Goal: Task Accomplishment & Management: Manage account settings

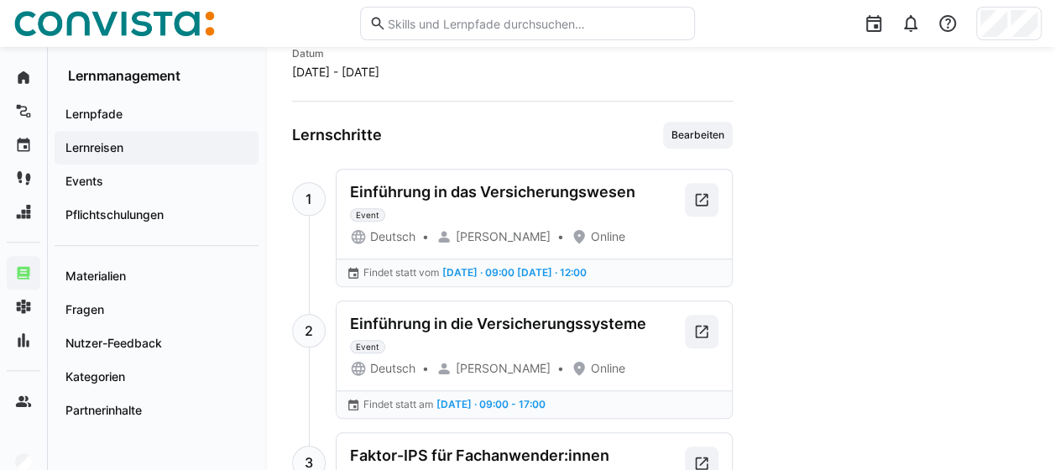
scroll to position [595, 0]
click at [701, 183] on span at bounding box center [702, 199] width 34 height 34
click at [701, 331] on eds-icon at bounding box center [701, 330] width 17 height 17
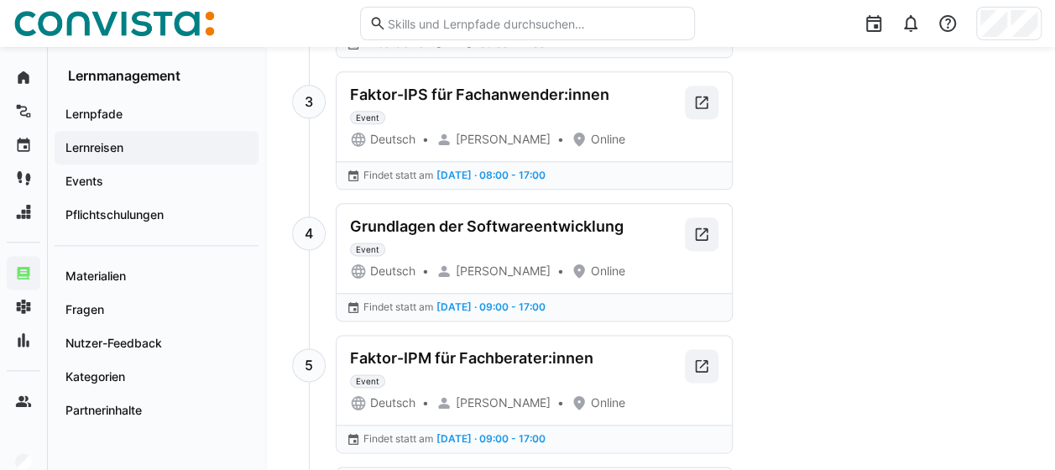
scroll to position [956, 0]
click at [703, 102] on eds-icon at bounding box center [701, 101] width 17 height 17
click at [702, 225] on eds-icon at bounding box center [701, 233] width 17 height 17
click at [695, 357] on eds-icon at bounding box center [701, 365] width 17 height 17
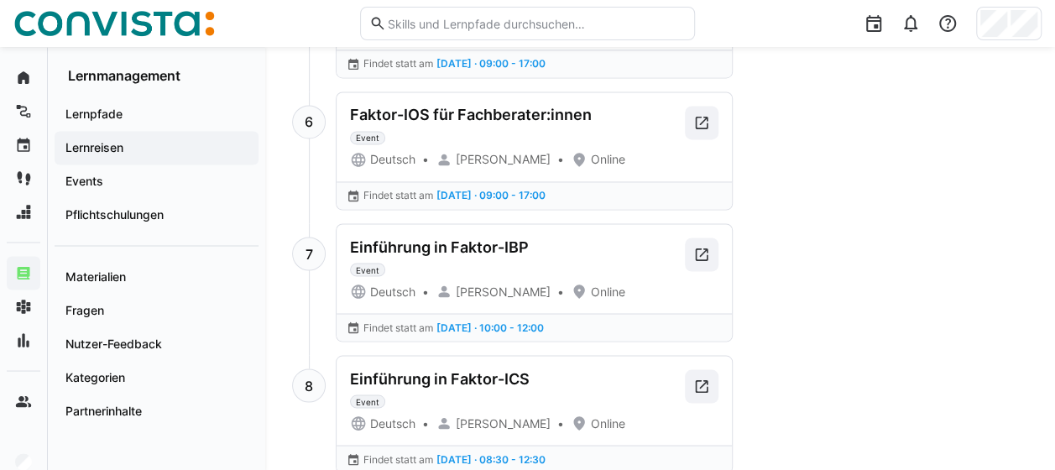
scroll to position [1356, 0]
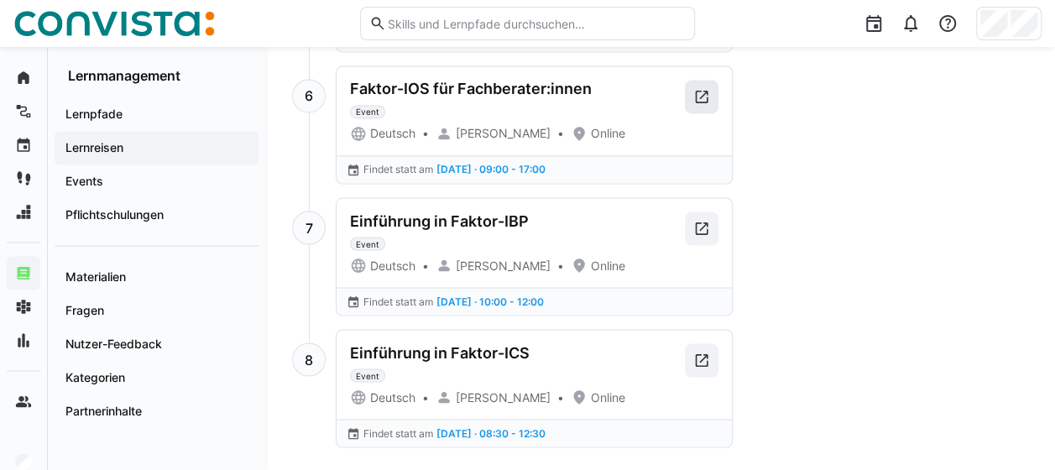
click at [700, 88] on eds-icon at bounding box center [701, 96] width 17 height 17
click at [711, 223] on span at bounding box center [702, 228] width 34 height 34
click at [695, 352] on eds-icon at bounding box center [701, 360] width 17 height 17
click at [705, 352] on eds-icon at bounding box center [701, 360] width 17 height 17
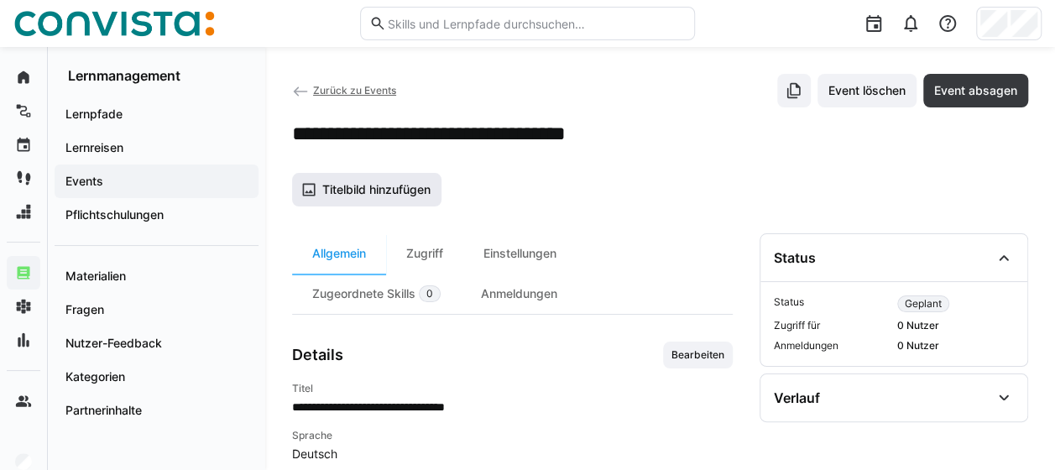
click at [340, 175] on span "Titelbild hinzufügen" at bounding box center [366, 190] width 149 height 34
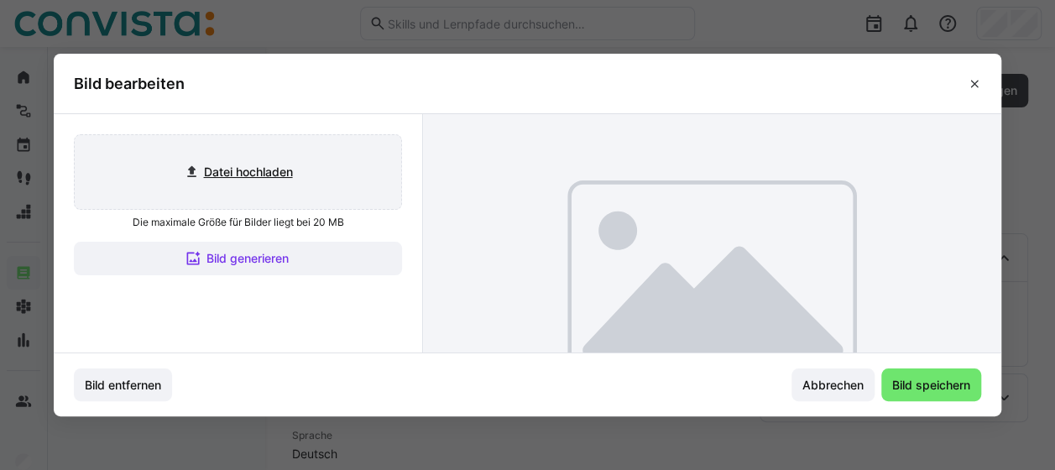
click at [399, 188] on input "file" at bounding box center [238, 172] width 326 height 74
type input "C:\fakepath\FaktorZehn_Titelbild_Events.png"
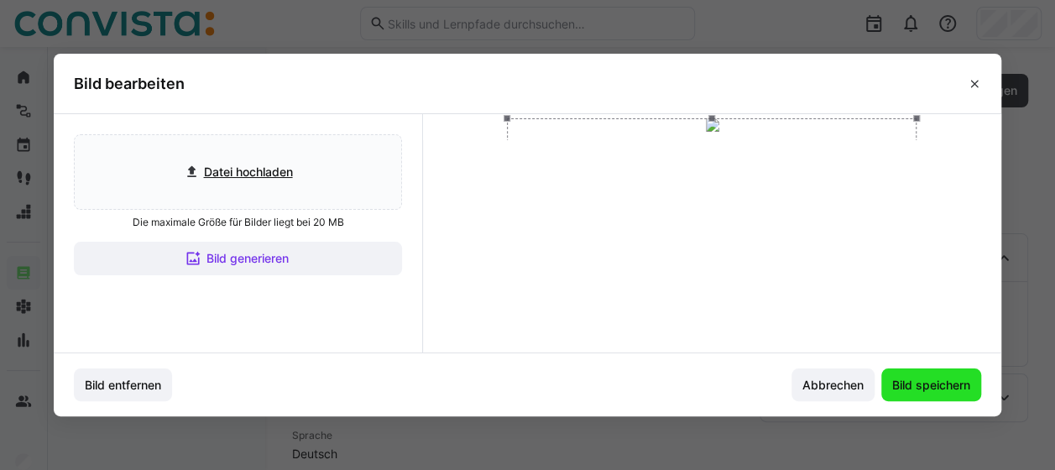
click at [947, 393] on span "Bild speichern" at bounding box center [931, 385] width 100 height 34
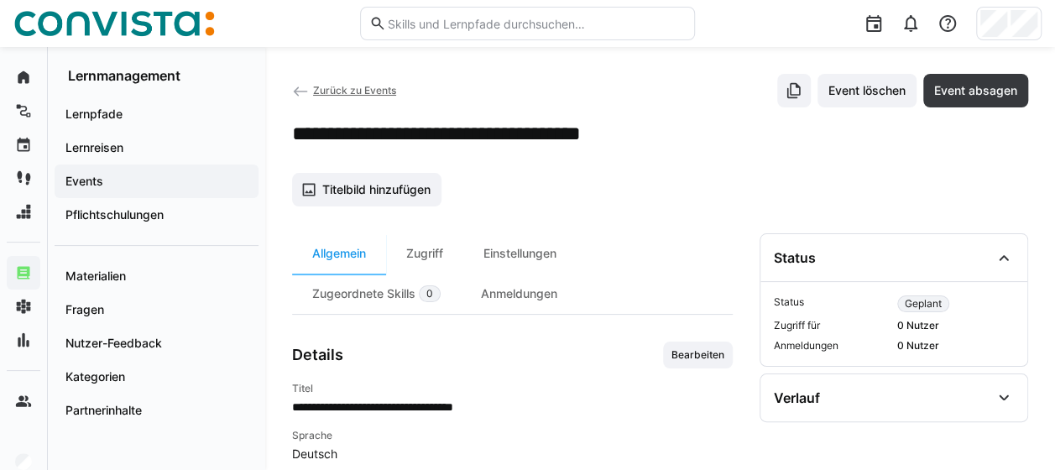
click at [364, 168] on app-details-header "**********" at bounding box center [660, 140] width 736 height 133
click at [324, 195] on span "Titelbild hinzufügen" at bounding box center [376, 189] width 113 height 17
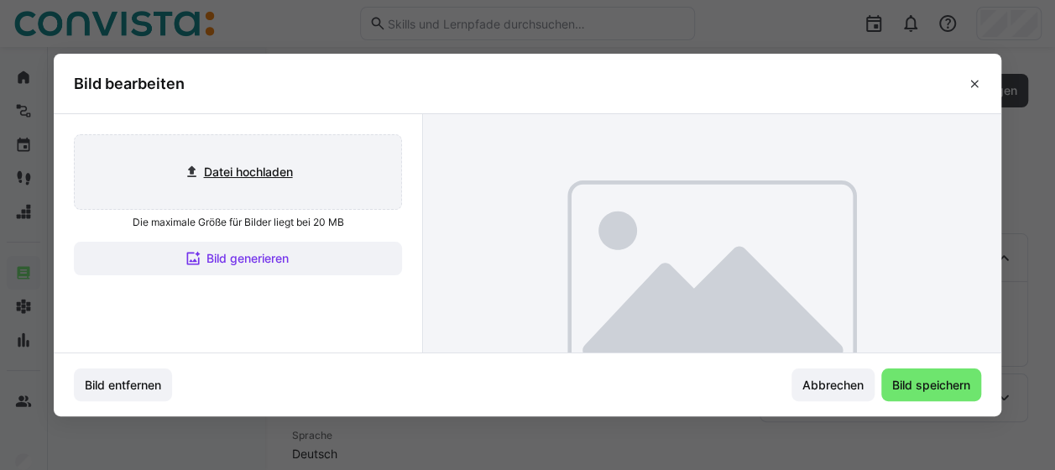
click at [238, 164] on input "file" at bounding box center [238, 172] width 326 height 74
type input "C:\fakepath\FaktorZehn_Titelbild_Events.png"
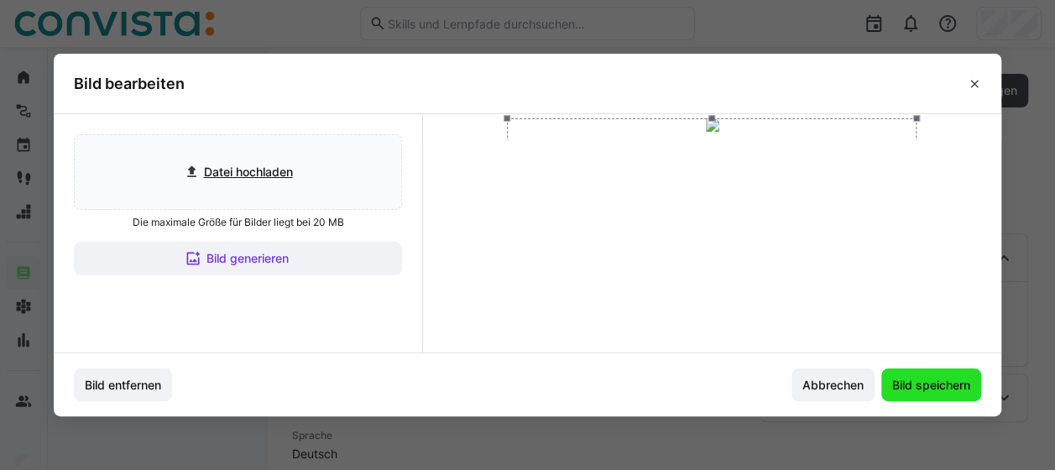
click at [943, 391] on span "Bild speichern" at bounding box center [930, 385] width 83 height 17
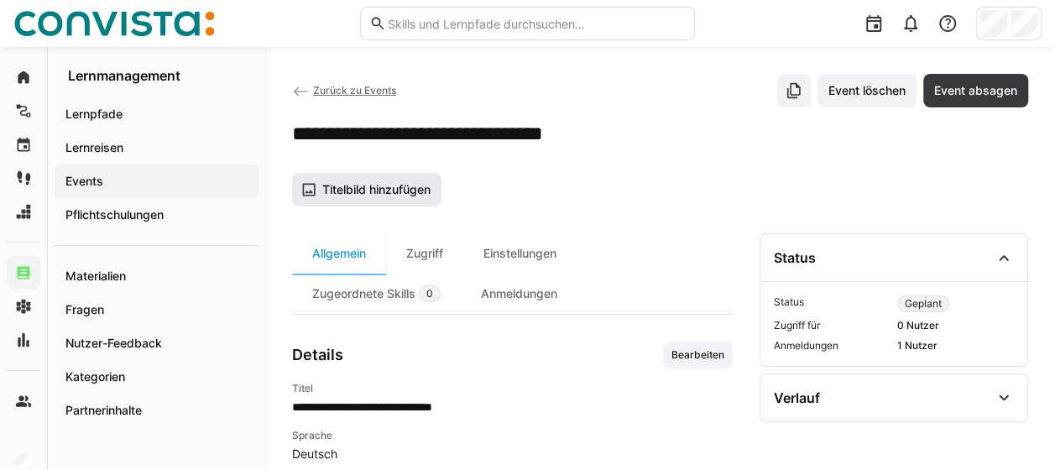
click at [388, 183] on span "Titelbild hinzufügen" at bounding box center [376, 189] width 113 height 17
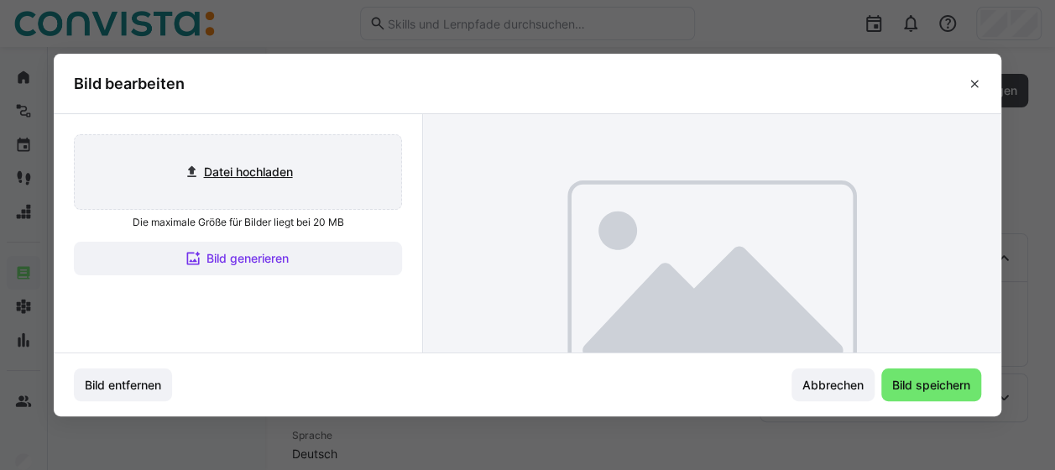
click at [293, 173] on input "file" at bounding box center [238, 172] width 326 height 74
type input "C:\fakepath\FaktorZehn_Titelbild_Events.png"
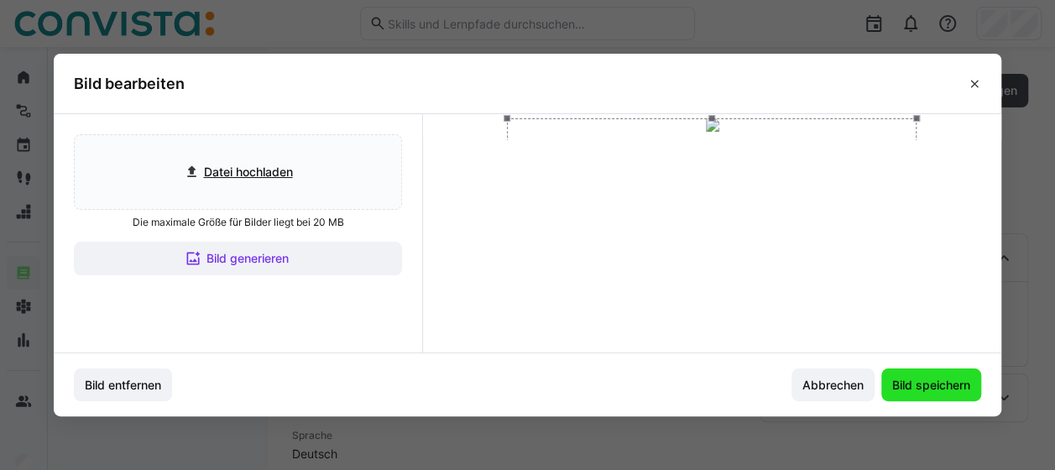
click at [923, 384] on span "Bild speichern" at bounding box center [930, 385] width 83 height 17
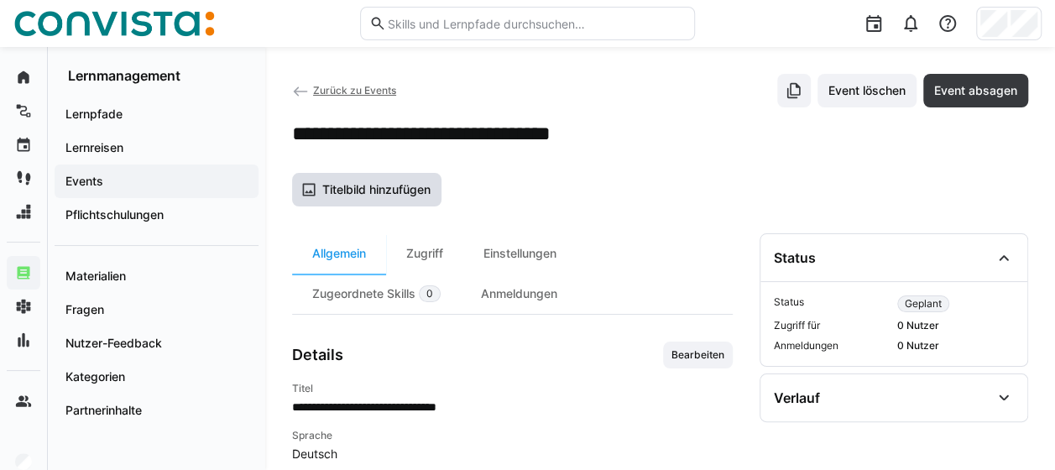
click at [372, 181] on span "Titelbild hinzufügen" at bounding box center [376, 189] width 113 height 17
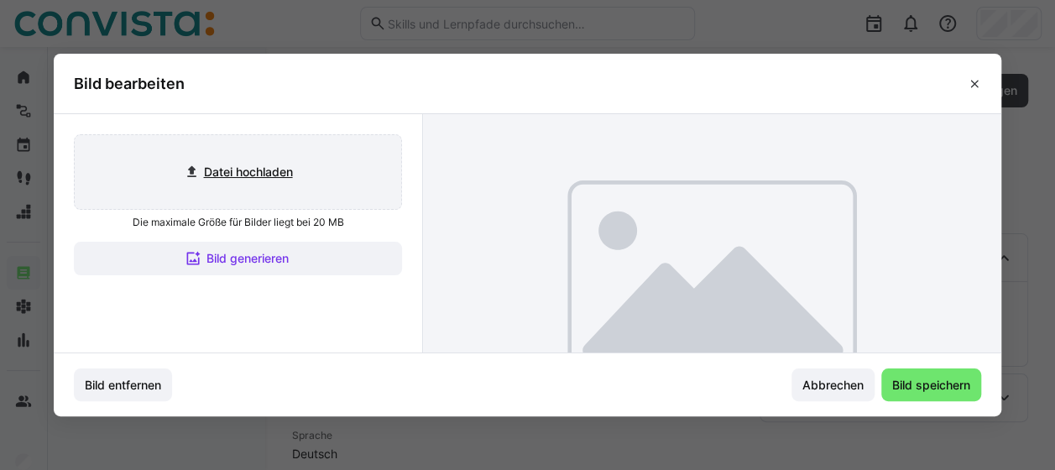
click at [339, 185] on input "file" at bounding box center [238, 172] width 326 height 74
type input "C:\fakepath\FaktorZehn_Titelbild_Events.png"
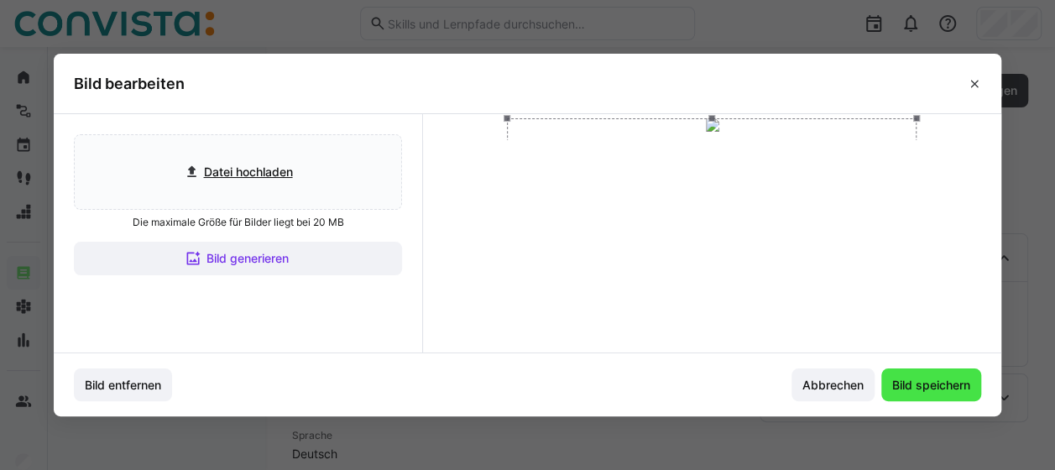
click at [933, 378] on span "Bild speichern" at bounding box center [930, 385] width 83 height 17
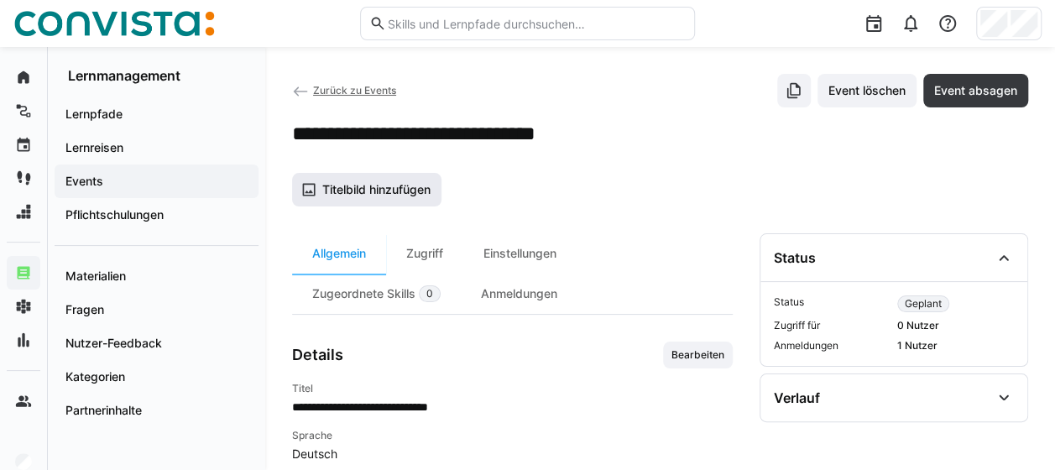
click at [405, 198] on span "Titelbild hinzufügen" at bounding box center [366, 190] width 149 height 34
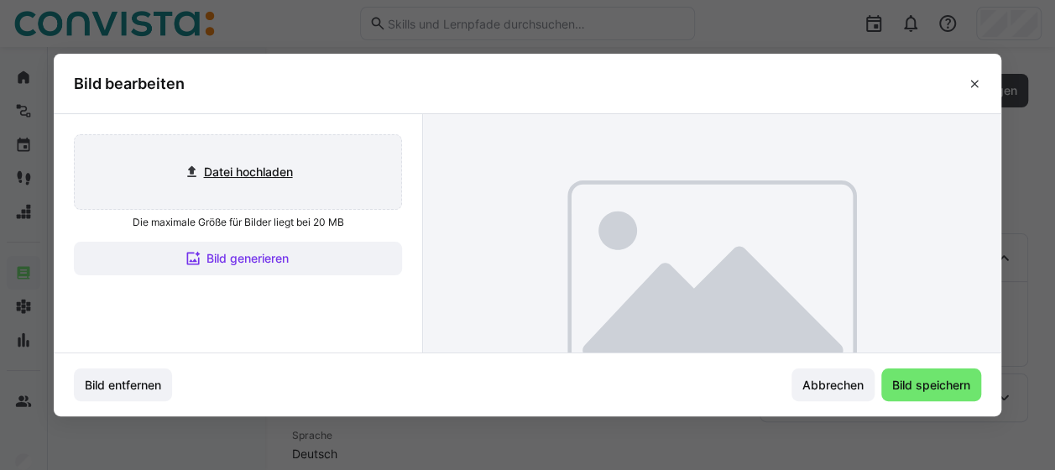
click at [276, 180] on input "file" at bounding box center [238, 172] width 326 height 74
type input "C:\fakepath\FaktorZehn_Titelbild_Events.png"
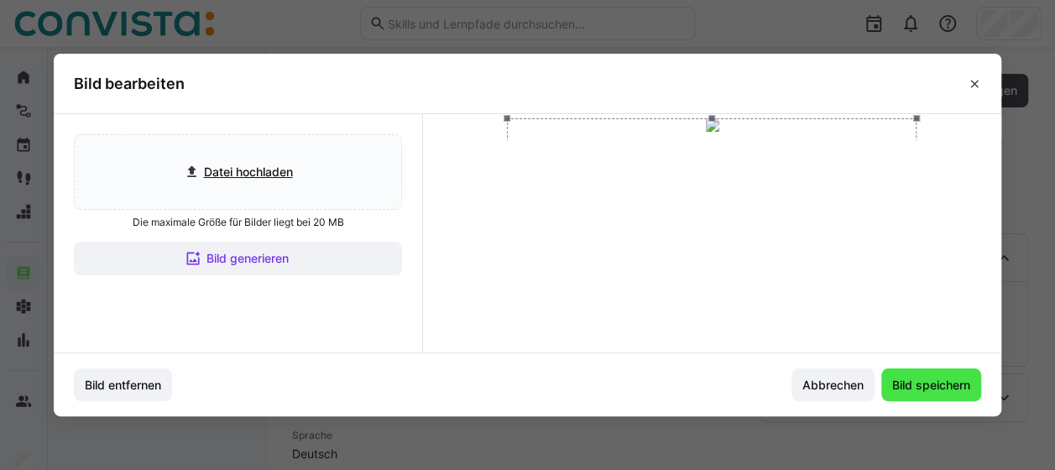
click at [943, 377] on span "Bild speichern" at bounding box center [930, 385] width 83 height 17
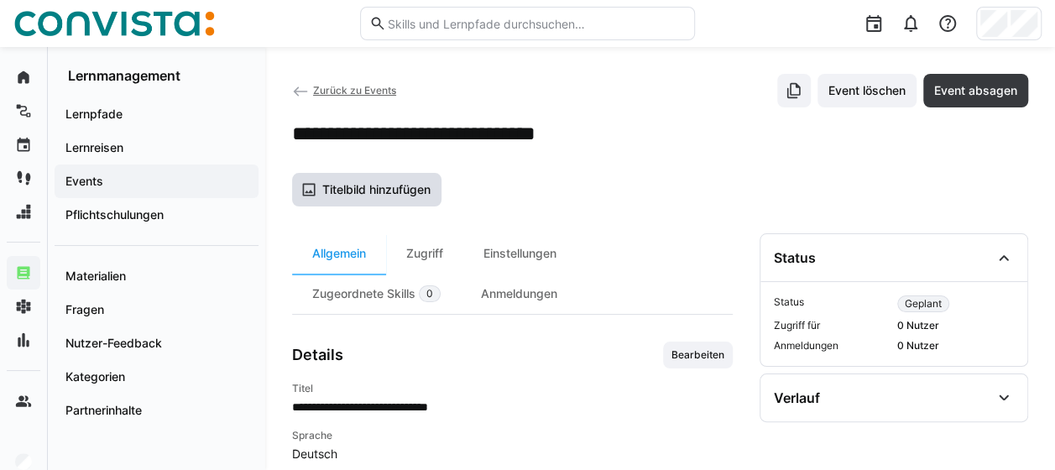
click at [403, 185] on span "Titelbild hinzufügen" at bounding box center [376, 189] width 113 height 17
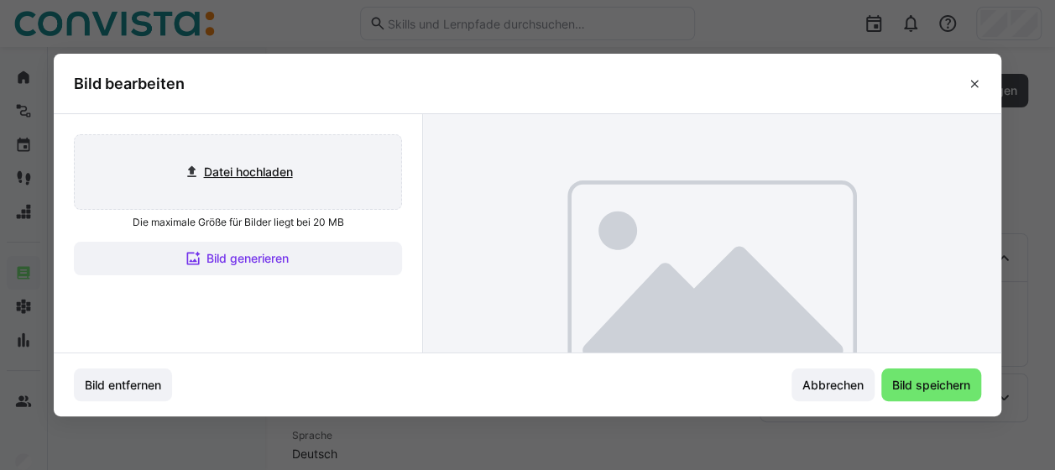
click at [296, 179] on input "file" at bounding box center [238, 172] width 326 height 74
type input "C:\fakepath\FaktorZehn_Titelbild_Events.png"
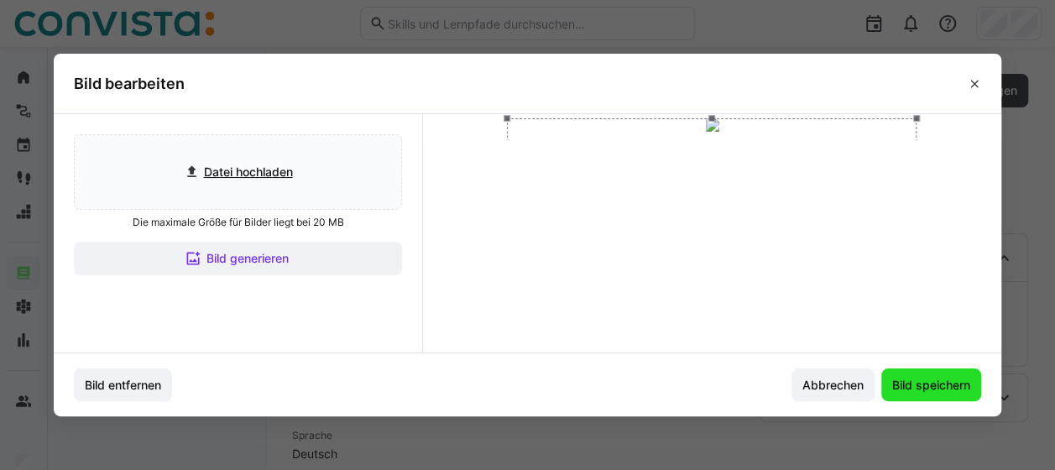
click at [935, 387] on span "Bild speichern" at bounding box center [930, 385] width 83 height 17
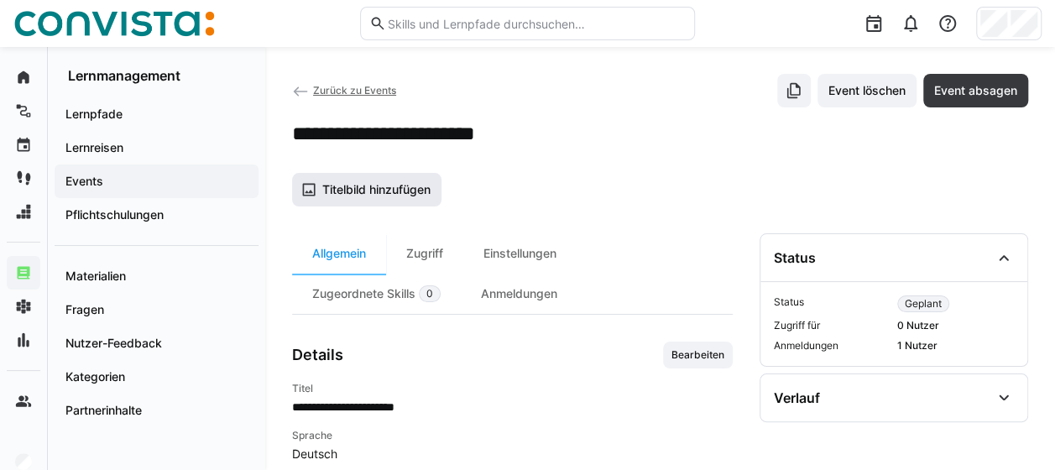
click at [386, 183] on span "Titelbild hinzufügen" at bounding box center [376, 189] width 113 height 17
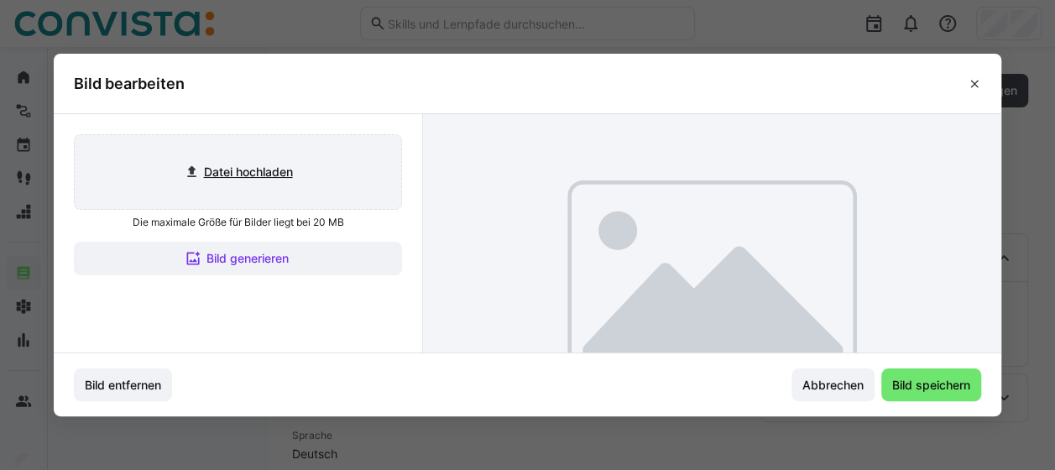
click at [283, 186] on input "file" at bounding box center [238, 172] width 326 height 74
type input "C:\fakepath\FaktorZehn_Titelbild_Events.png"
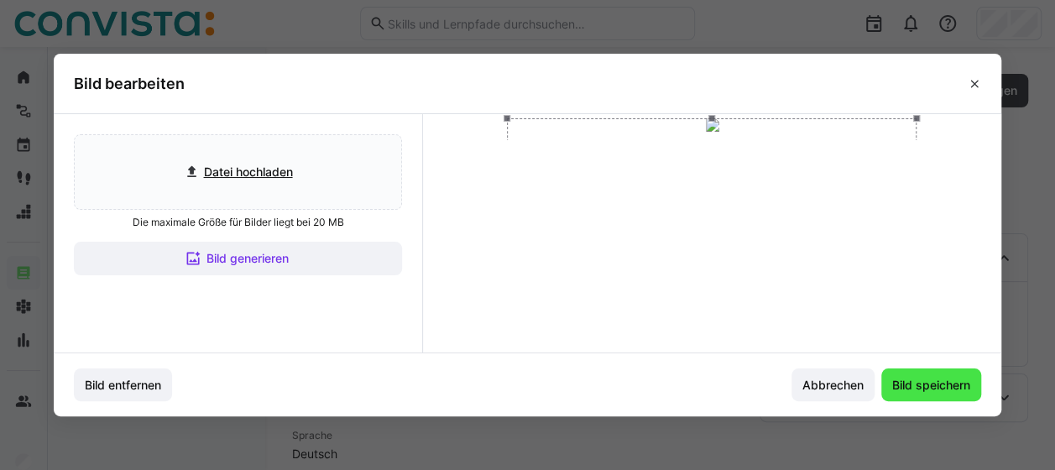
click at [944, 391] on span "Bild speichern" at bounding box center [930, 385] width 83 height 17
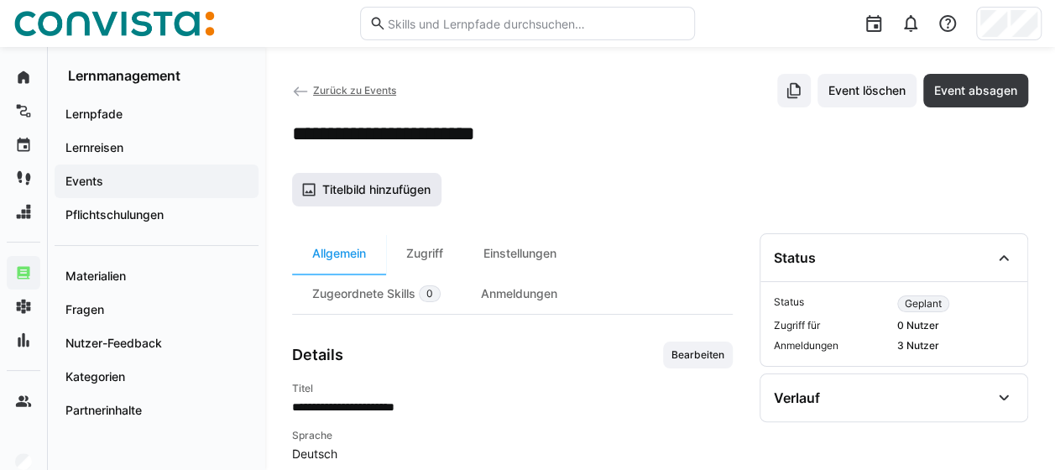
click at [391, 192] on span "Titelbild hinzufügen" at bounding box center [376, 189] width 113 height 17
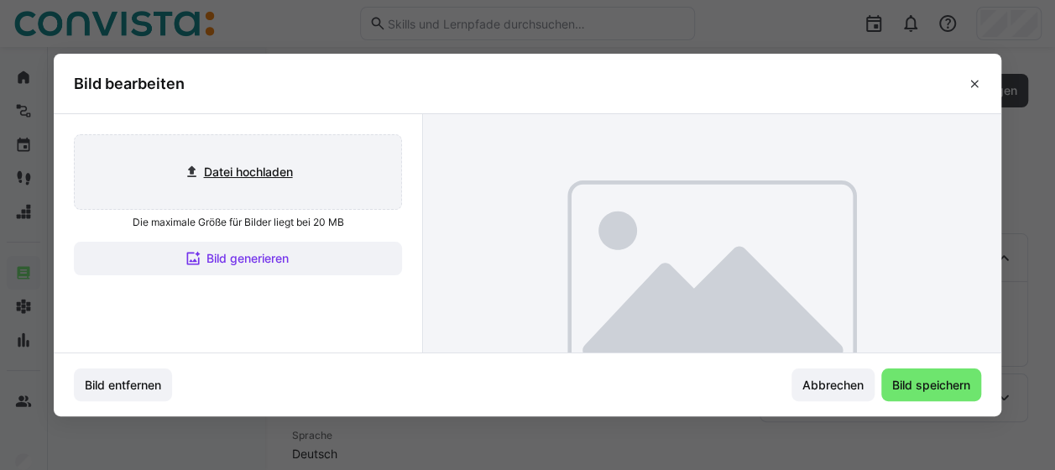
click at [285, 195] on input "file" at bounding box center [238, 172] width 326 height 74
type input "C:\fakepath\FaktorZehn_Titelbild_Events.png"
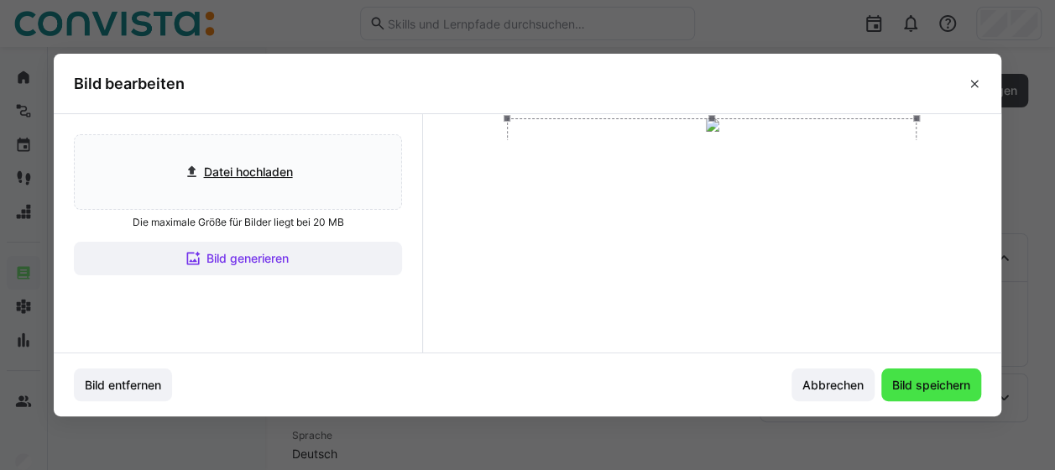
click at [933, 384] on span "Bild speichern" at bounding box center [930, 385] width 83 height 17
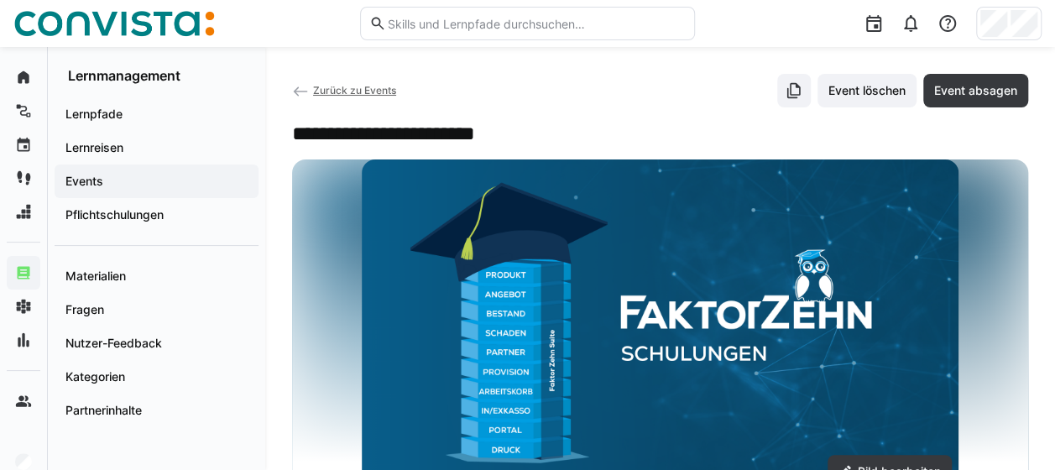
click at [351, 91] on span "Zurück zu Events" at bounding box center [354, 90] width 83 height 13
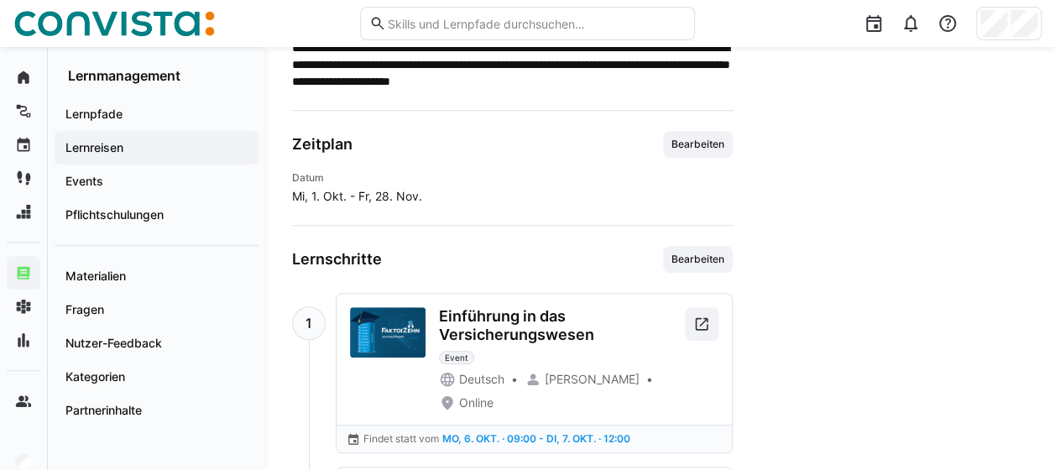
scroll to position [544, 0]
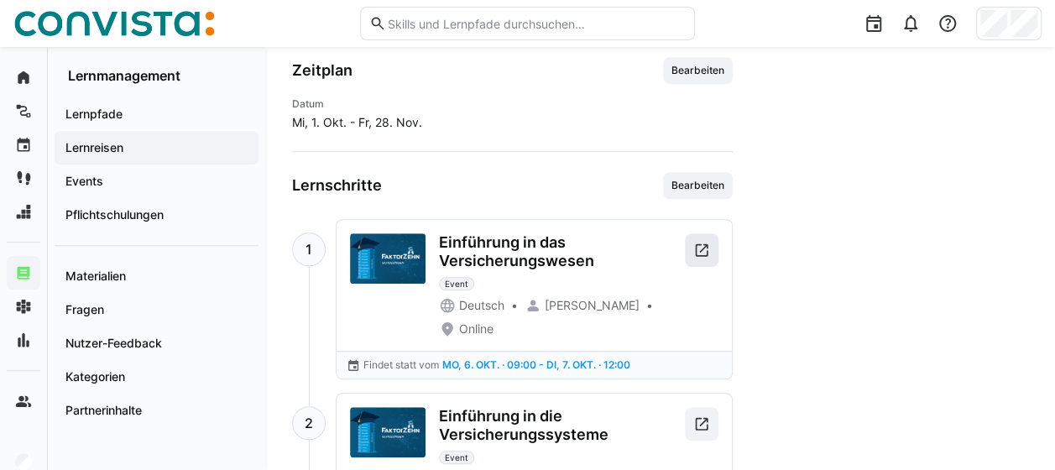
click at [703, 242] on eds-icon at bounding box center [701, 250] width 17 height 17
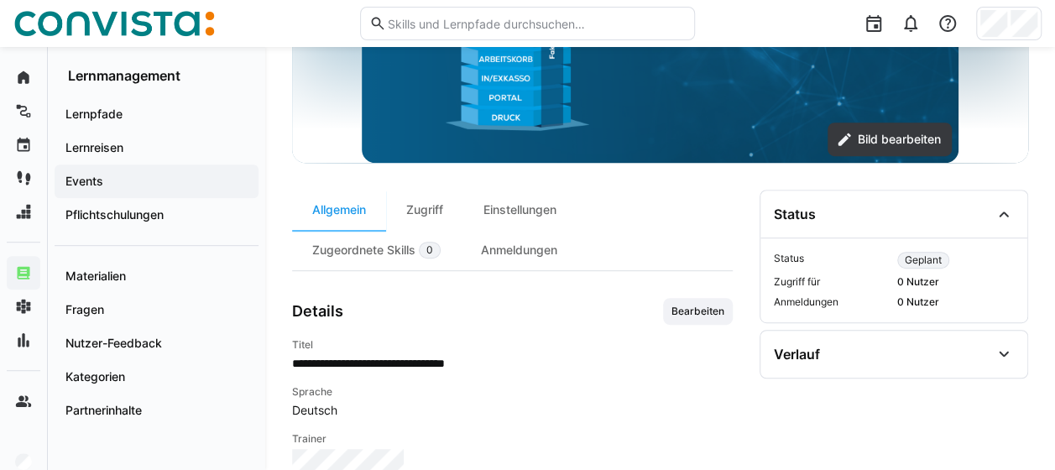
scroll to position [346, 0]
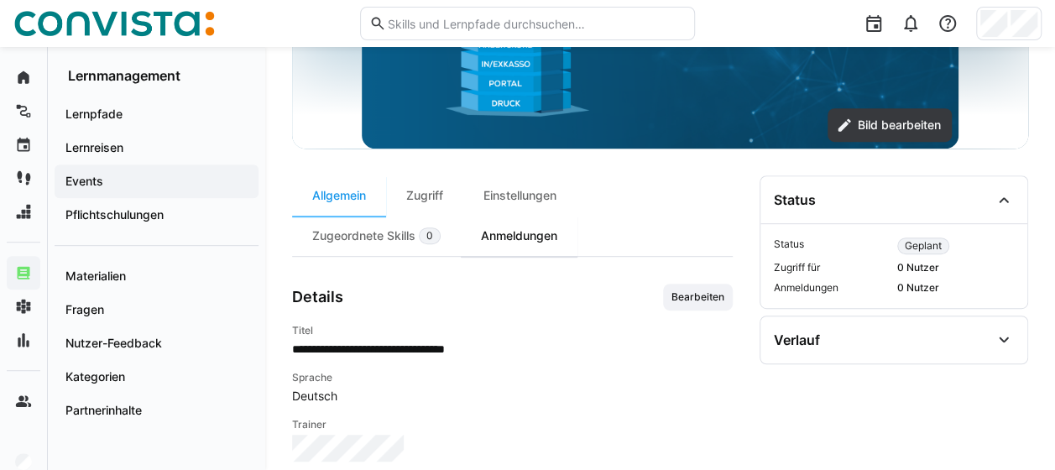
click at [539, 236] on div "Anmeldungen" at bounding box center [519, 236] width 117 height 40
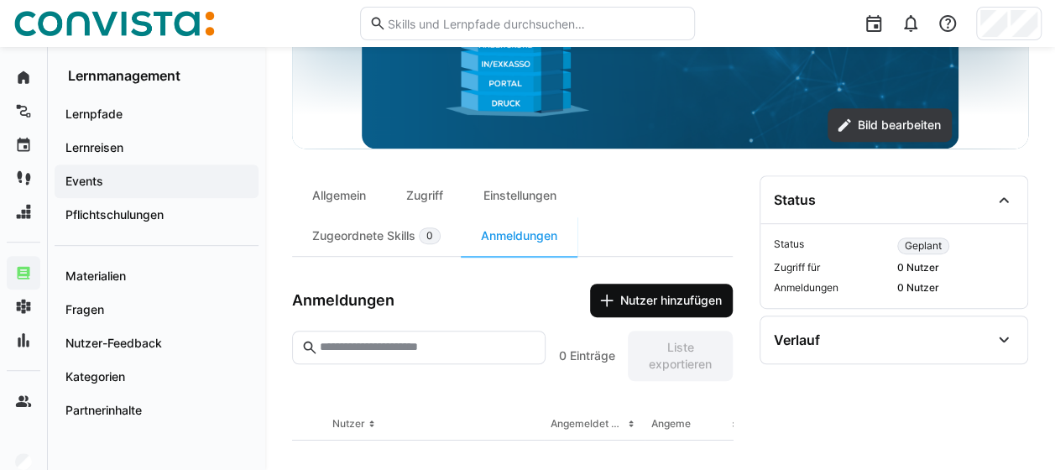
click at [607, 306] on eds-icon at bounding box center [606, 300] width 17 height 17
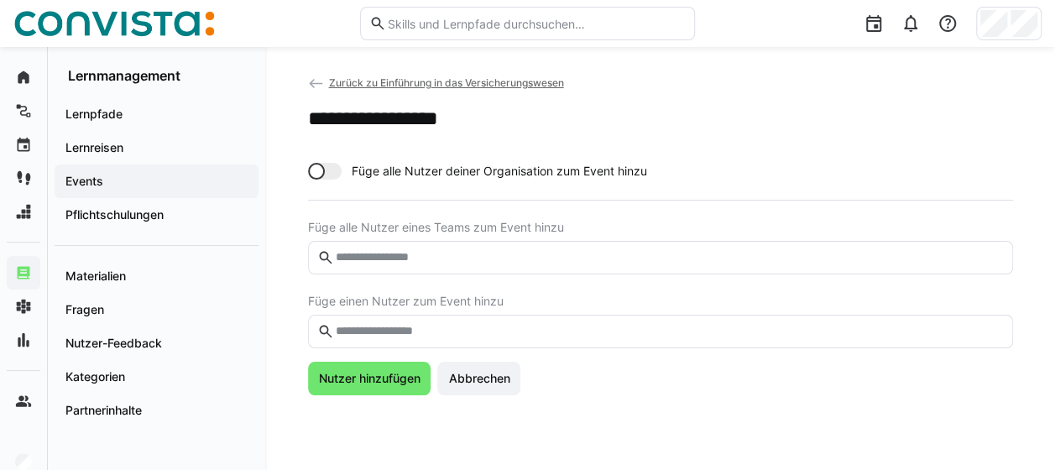
click at [394, 332] on input "text" at bounding box center [667, 331] width 669 height 15
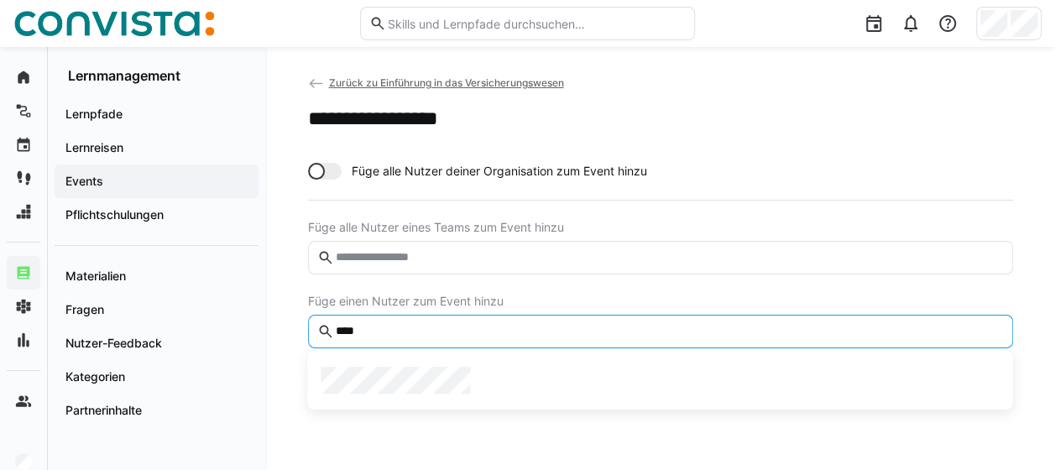
type input "****"
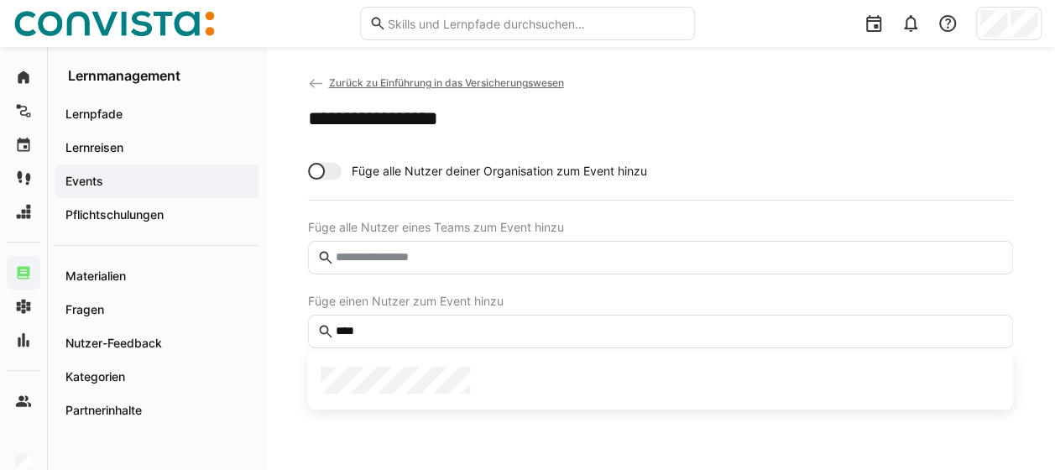
click at [398, 404] on div at bounding box center [659, 380] width 705 height 59
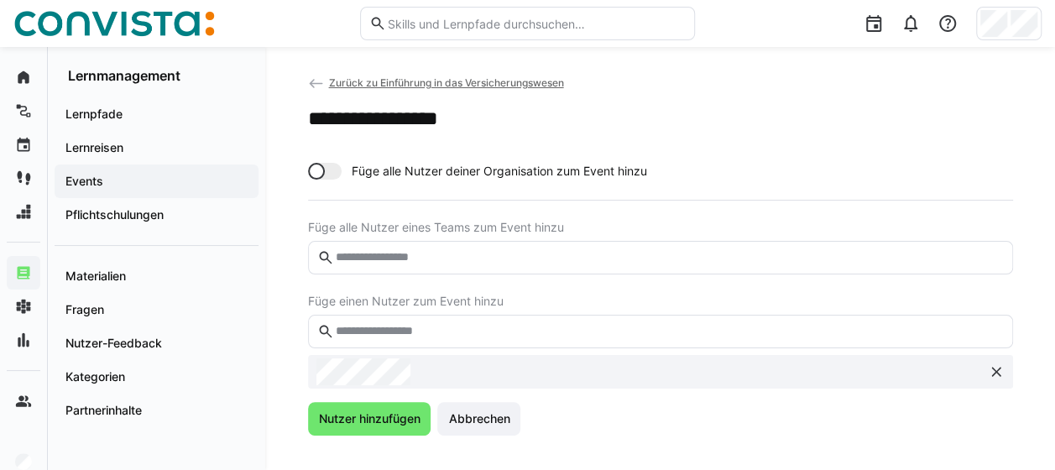
click at [404, 319] on eds-input at bounding box center [660, 332] width 705 height 34
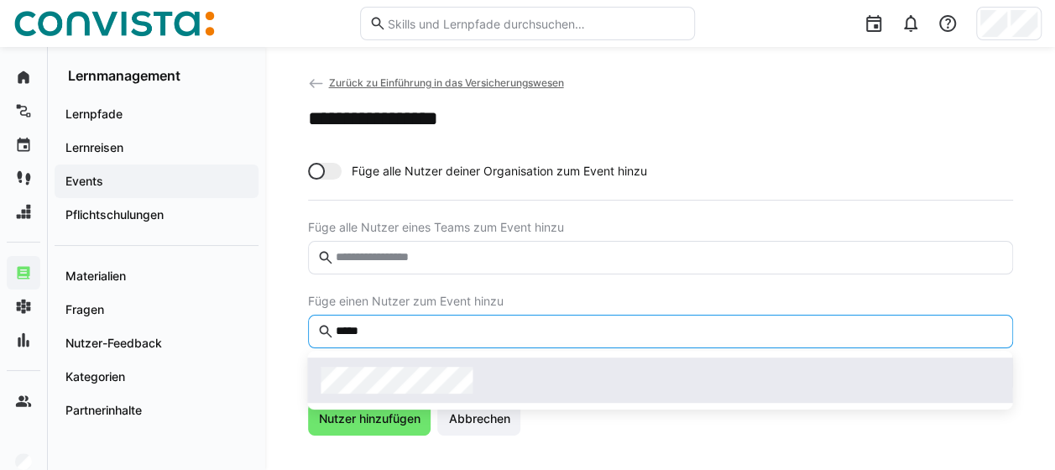
type input "*****"
click at [376, 365] on span at bounding box center [659, 379] width 705 height 45
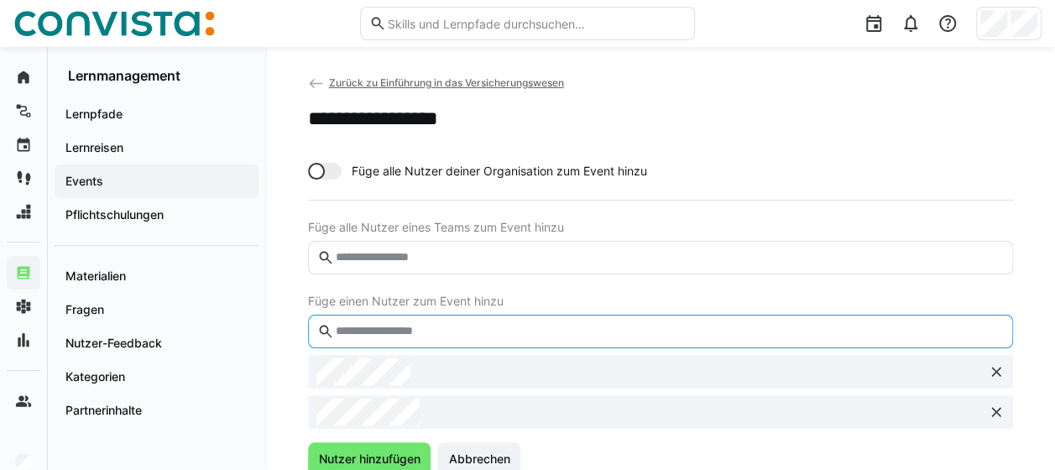
click at [388, 329] on input "text" at bounding box center [667, 331] width 669 height 15
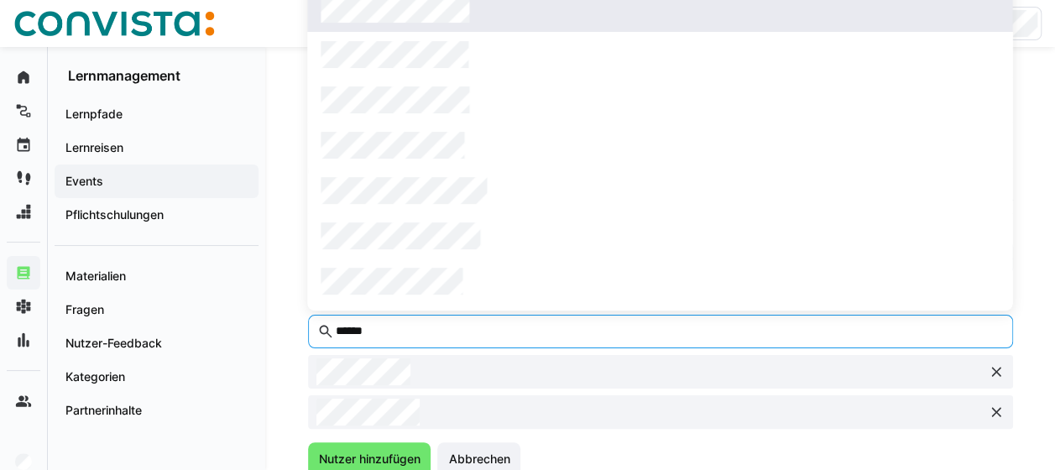
type input "******"
click at [426, 25] on span at bounding box center [659, 9] width 705 height 45
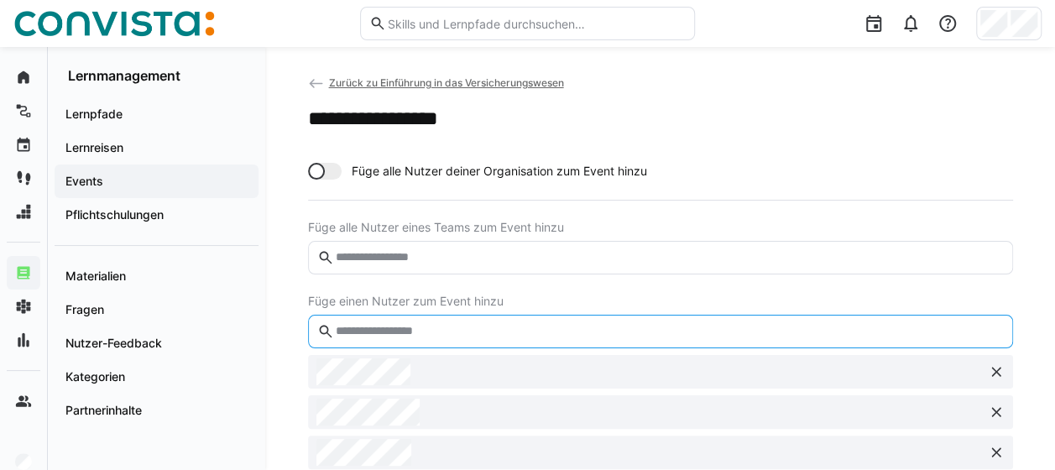
click at [381, 334] on input "text" at bounding box center [667, 331] width 669 height 15
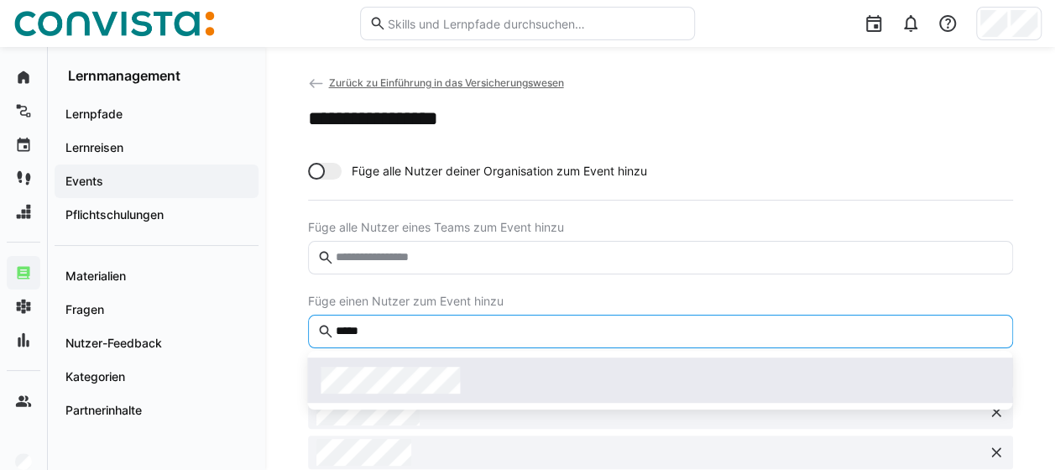
type input "*****"
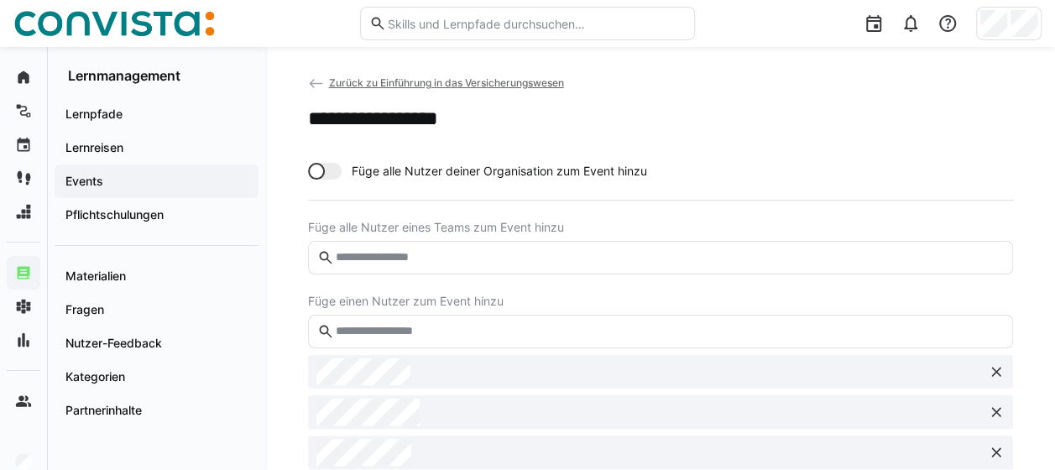
scroll to position [112, 0]
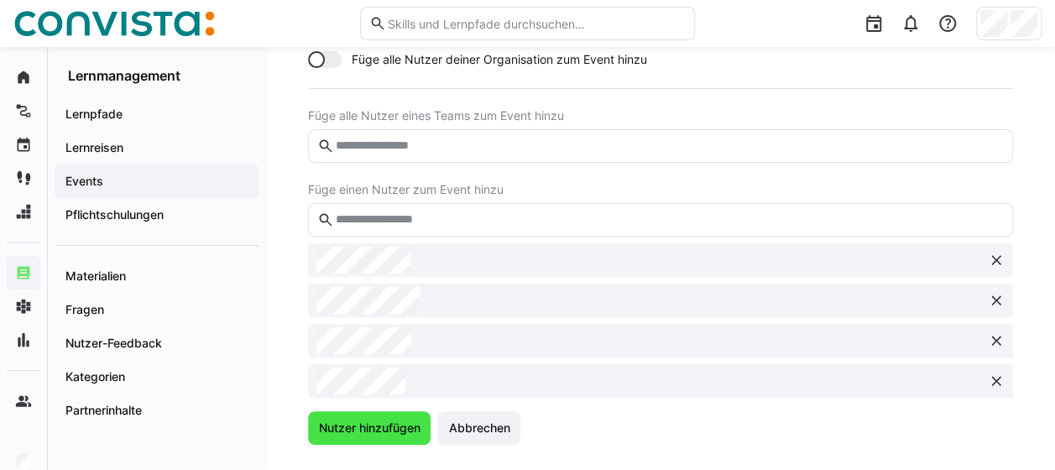
click at [384, 425] on span "Nutzer hinzufügen" at bounding box center [368, 427] width 107 height 17
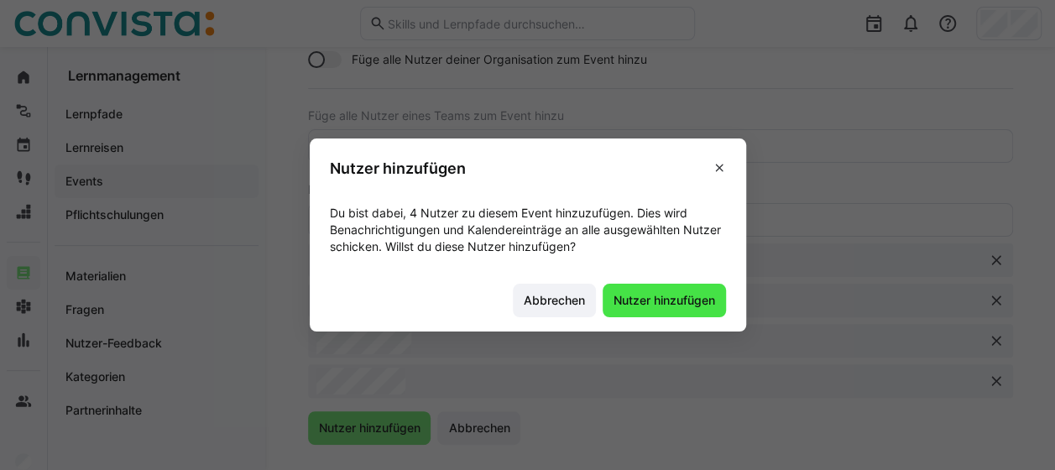
click at [685, 296] on span "Nutzer hinzufügen" at bounding box center [664, 300] width 107 height 17
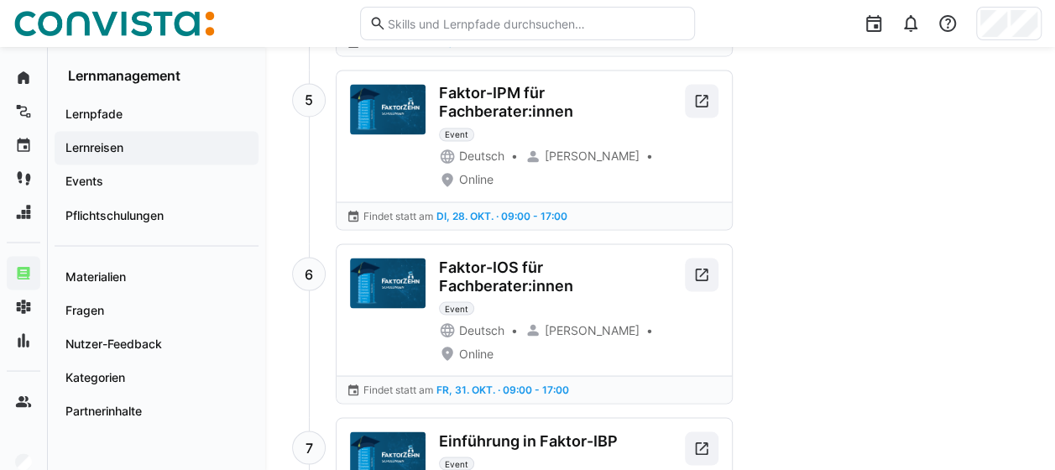
scroll to position [1388, 0]
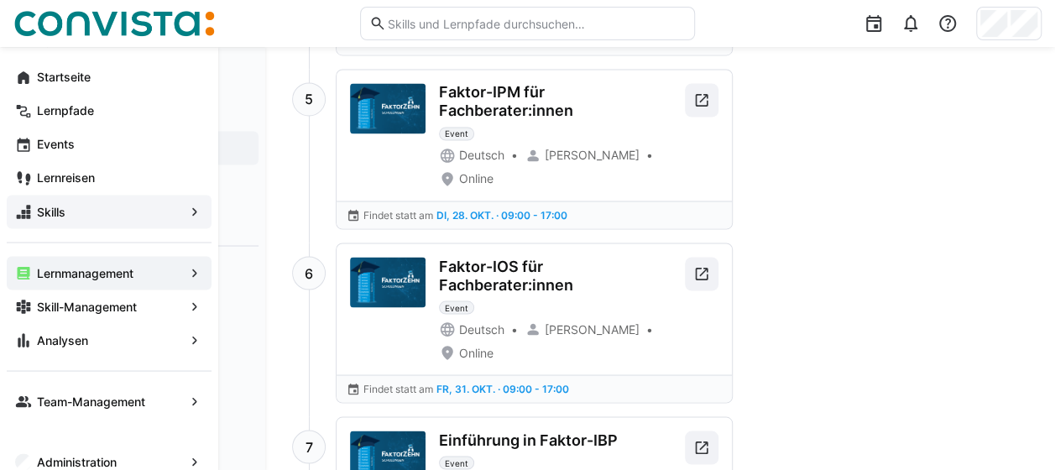
click at [0, 0] on app-navigation-label "Skills" at bounding box center [0, 0] width 0 height 0
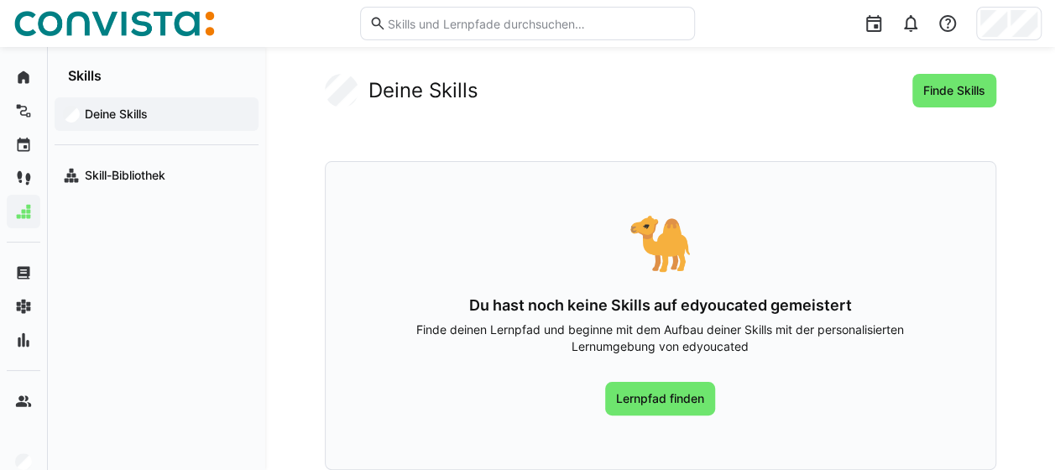
click at [160, 119] on span "Deine Skills" at bounding box center [166, 114] width 168 height 17
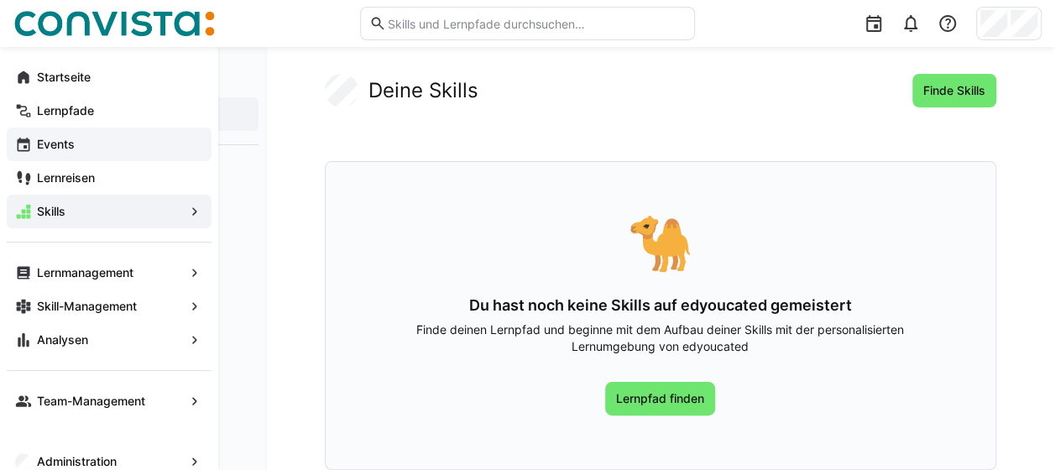
click at [79, 142] on span "Events" at bounding box center [118, 144] width 169 height 17
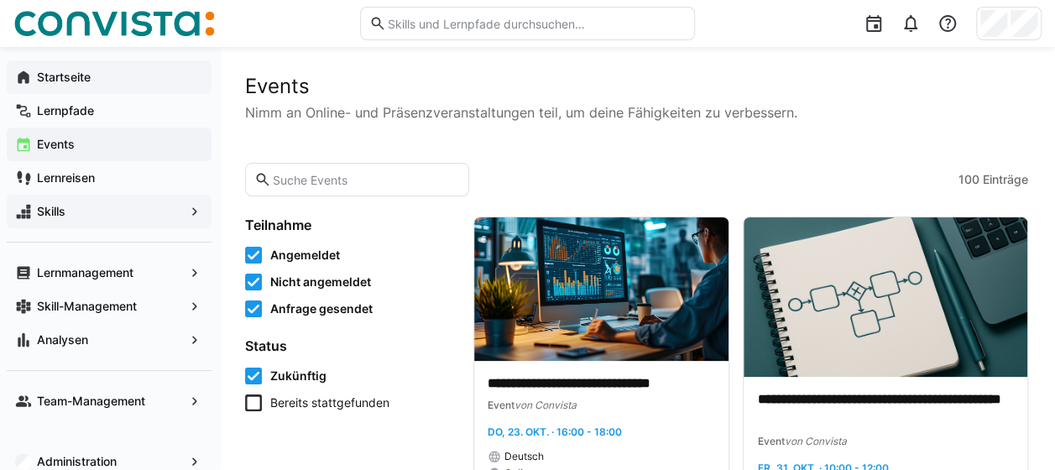
click at [92, 81] on span "Startseite" at bounding box center [118, 77] width 169 height 17
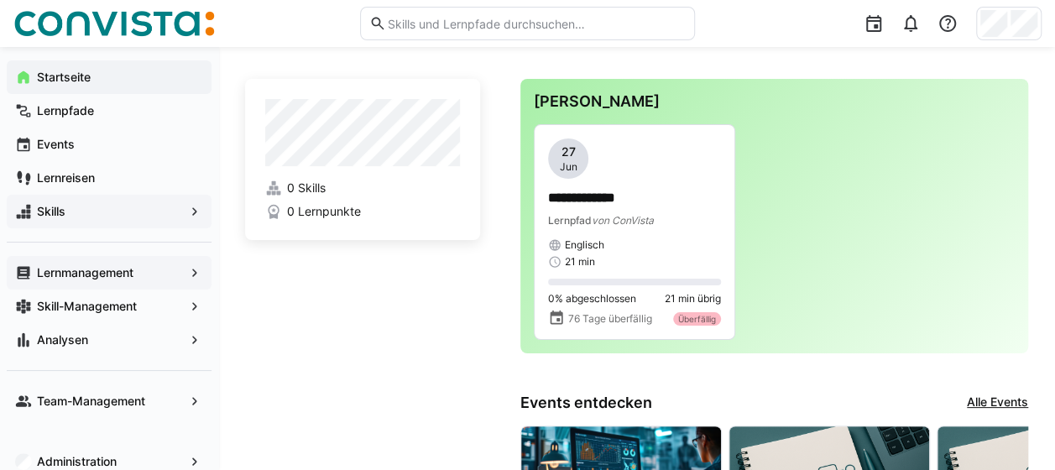
click at [91, 279] on span "Lernmanagement" at bounding box center [108, 272] width 149 height 17
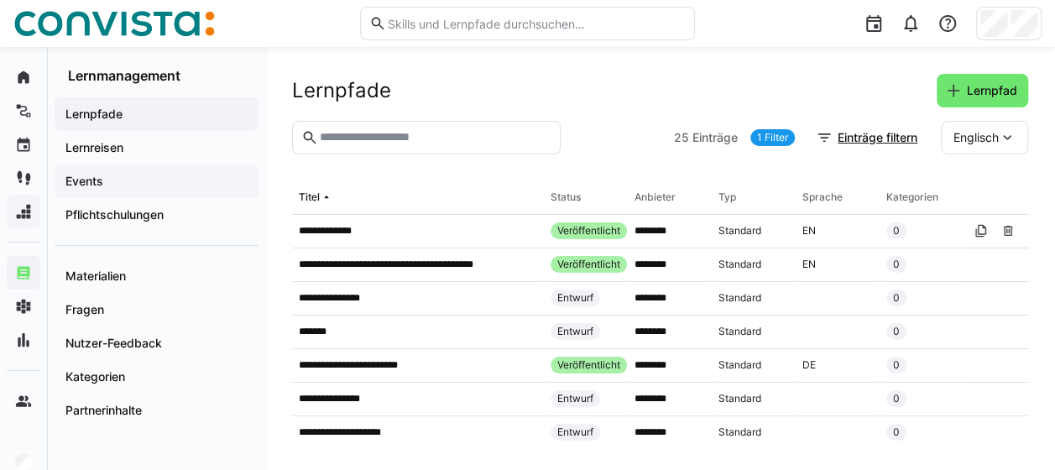
click at [133, 183] on span "Events" at bounding box center [156, 181] width 187 height 17
